Goal: Task Accomplishment & Management: Manage account settings

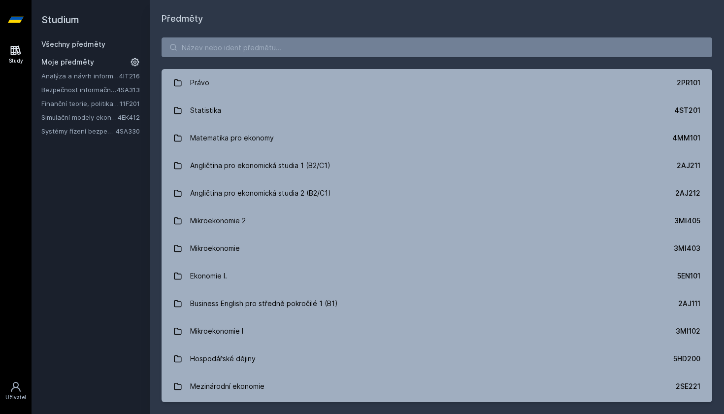
click at [85, 92] on link "Bezpečnost informačních systémů" at bounding box center [78, 90] width 75 height 10
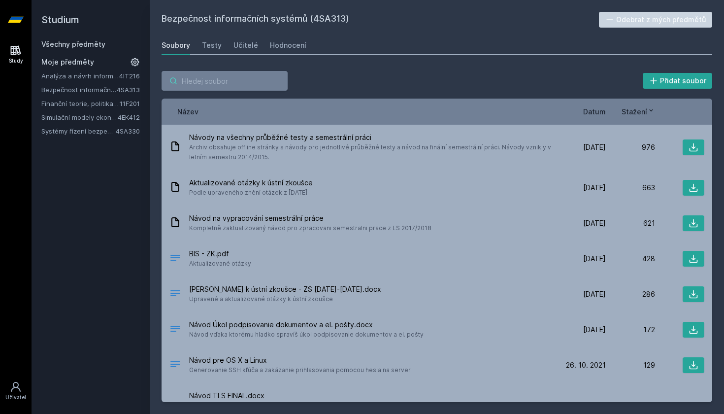
click at [247, 80] on input "search" at bounding box center [225, 81] width 126 height 20
click at [94, 47] on link "Všechny předměty" at bounding box center [73, 44] width 64 height 8
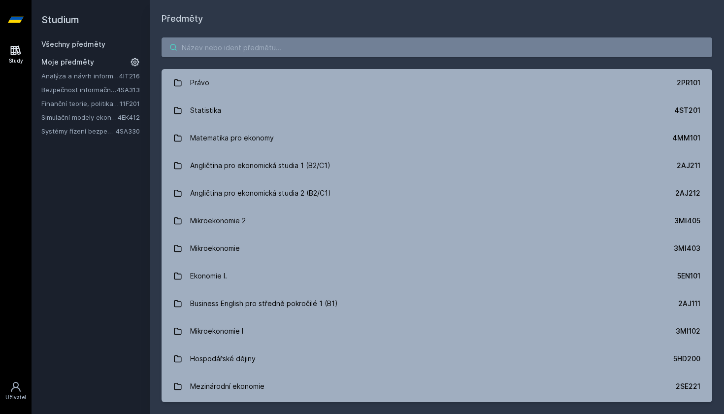
click at [226, 44] on input "search" at bounding box center [437, 47] width 551 height 20
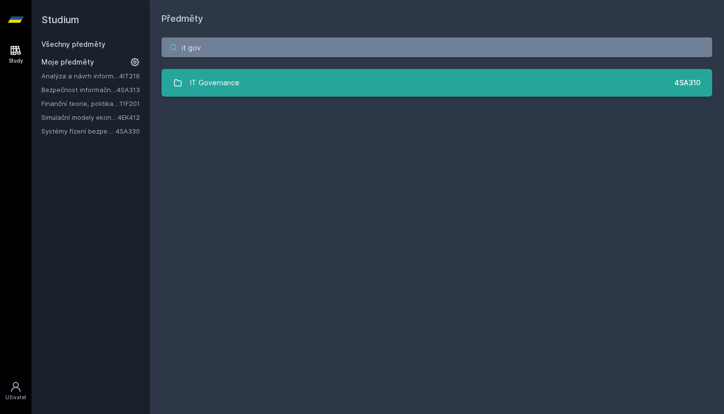
type input "it gov"
click at [256, 86] on link "IT Governance 4SA310" at bounding box center [437, 83] width 551 height 28
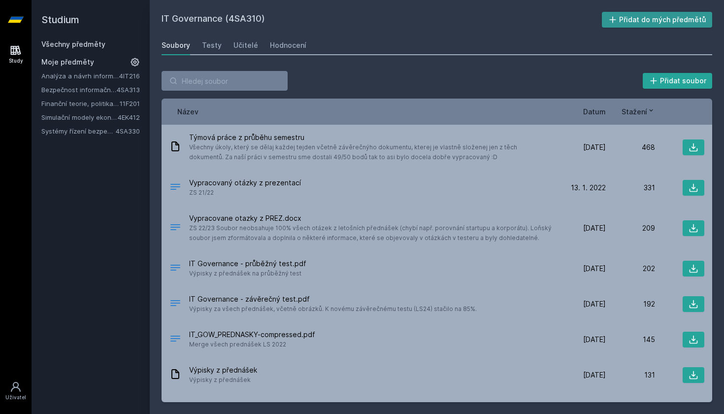
click at [641, 19] on button "Přidat do mých předmětů" at bounding box center [657, 20] width 111 height 16
click at [62, 51] on div "Všechny předměty Moje předměty Analýza a návrh informačních systémů 4IT216 Bezp…" at bounding box center [90, 94] width 99 height 110
click at [65, 48] on link "Všechny předměty" at bounding box center [73, 44] width 64 height 8
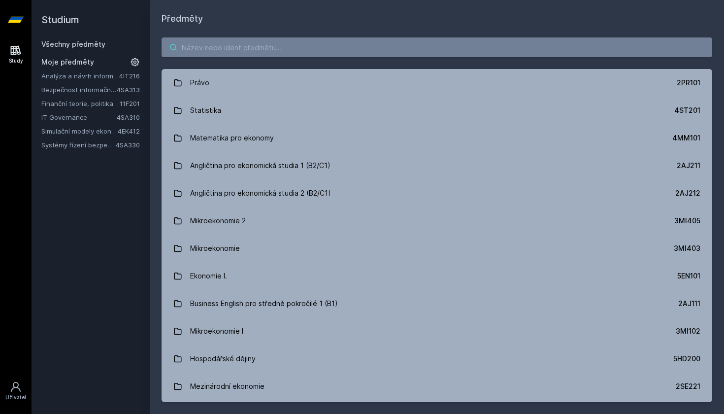
click at [224, 48] on input "search" at bounding box center [437, 47] width 551 height 20
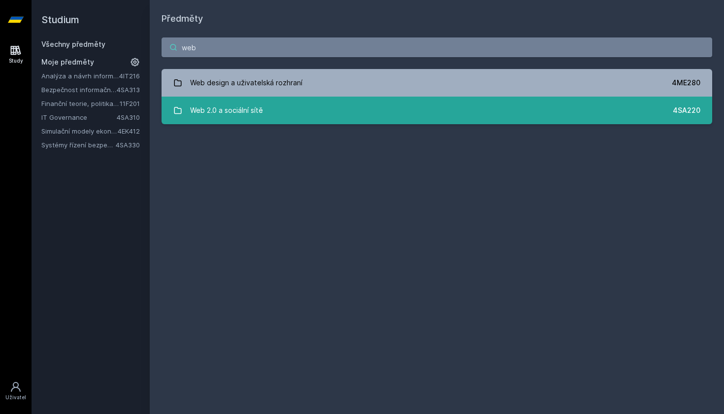
type input "web"
click at [288, 113] on link "Web 2.0 a sociální sítě 4SA220" at bounding box center [437, 111] width 551 height 28
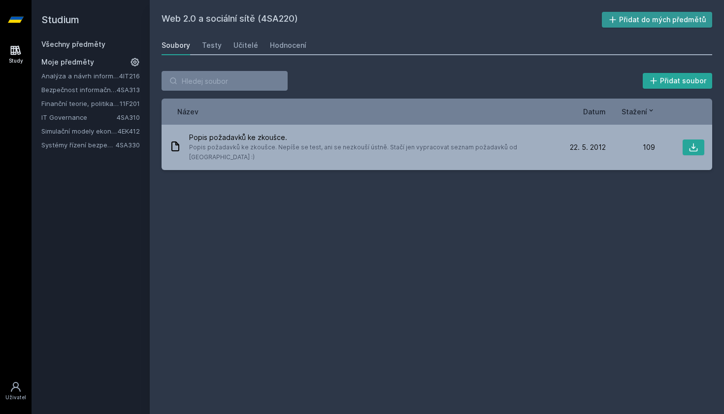
click at [654, 20] on button "Přidat do mých předmětů" at bounding box center [657, 20] width 111 height 16
click at [73, 89] on link "Bezpečnost informačních systémů" at bounding box center [78, 90] width 75 height 10
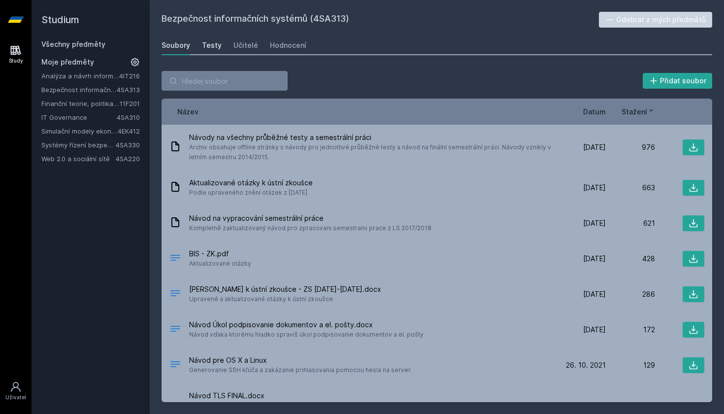
click at [213, 50] on div "Testy" at bounding box center [212, 45] width 20 height 10
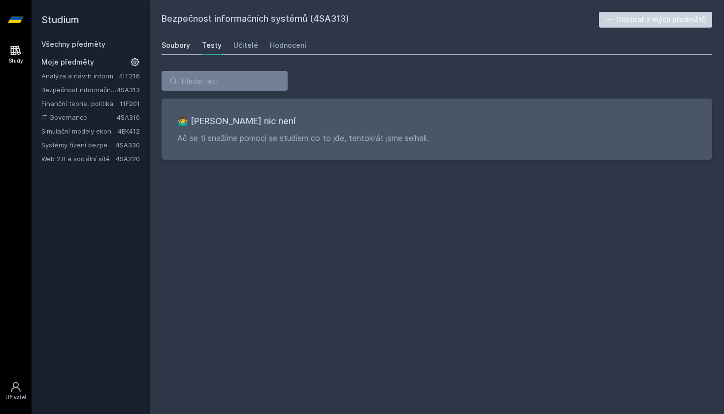
click at [180, 48] on div "Soubory" at bounding box center [176, 45] width 29 height 10
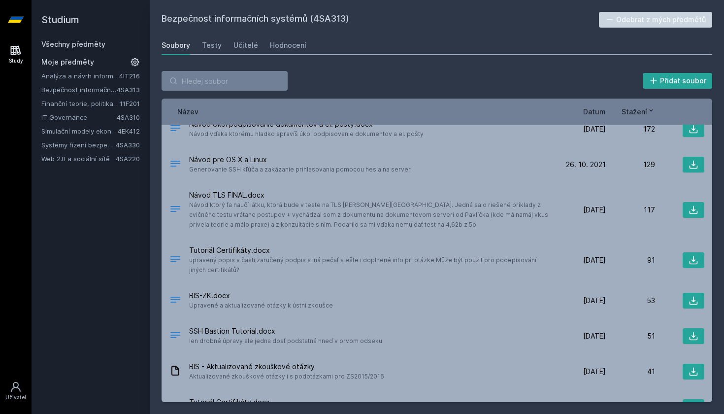
click at [88, 120] on link "IT Governance" at bounding box center [78, 117] width 75 height 10
